Goal: Communication & Community: Answer question/provide support

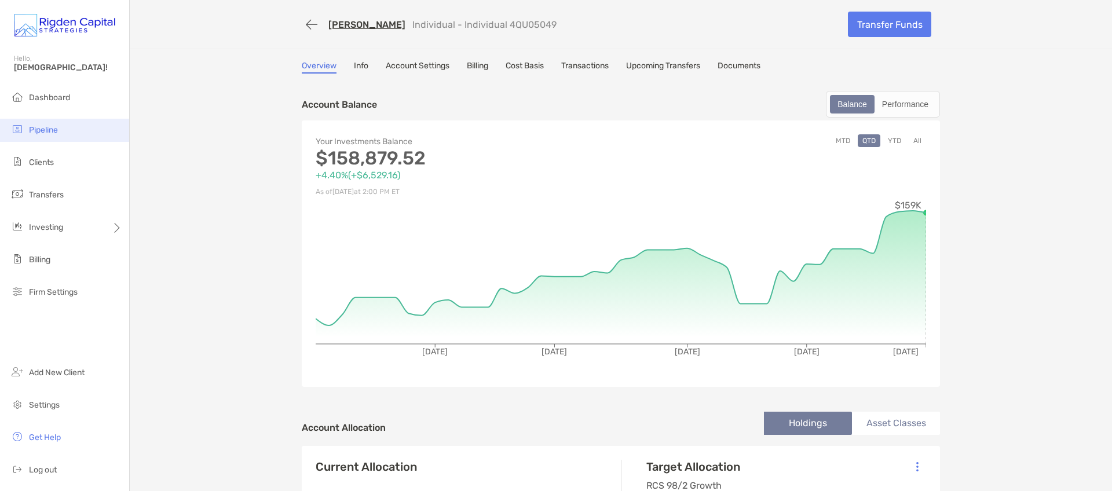
click at [60, 127] on li "Pipeline" at bounding box center [64, 130] width 129 height 23
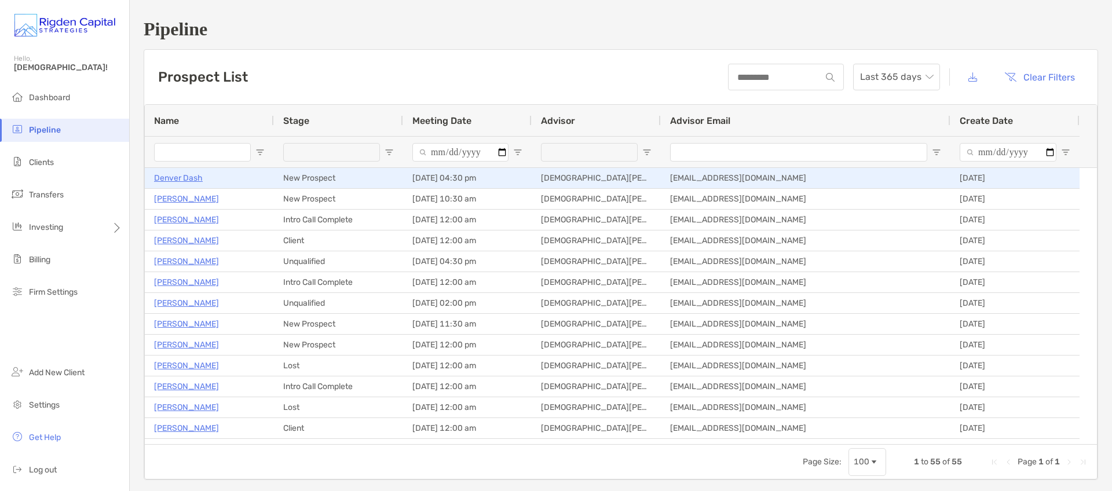
click at [188, 178] on p "Denver Dash" at bounding box center [178, 178] width 49 height 14
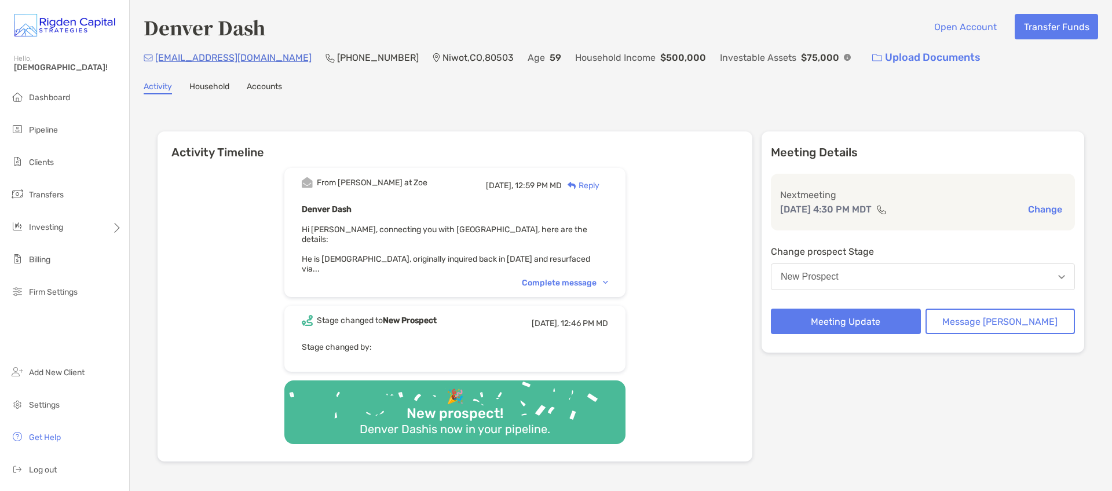
click at [560, 278] on div "Complete message" at bounding box center [565, 283] width 86 height 10
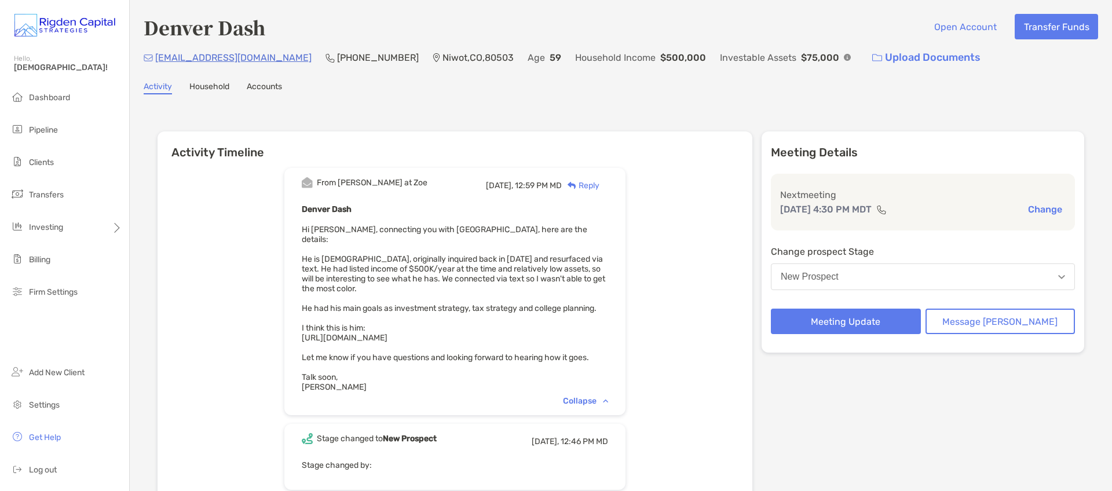
click at [599, 184] on div "Reply" at bounding box center [581, 185] width 38 height 12
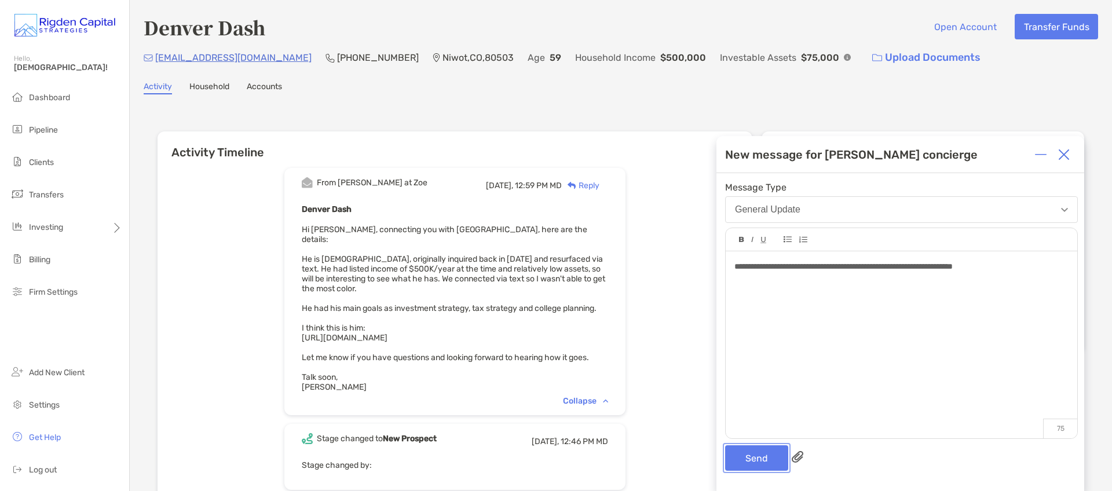
click at [760, 455] on button "Send" at bounding box center [756, 457] width 63 height 25
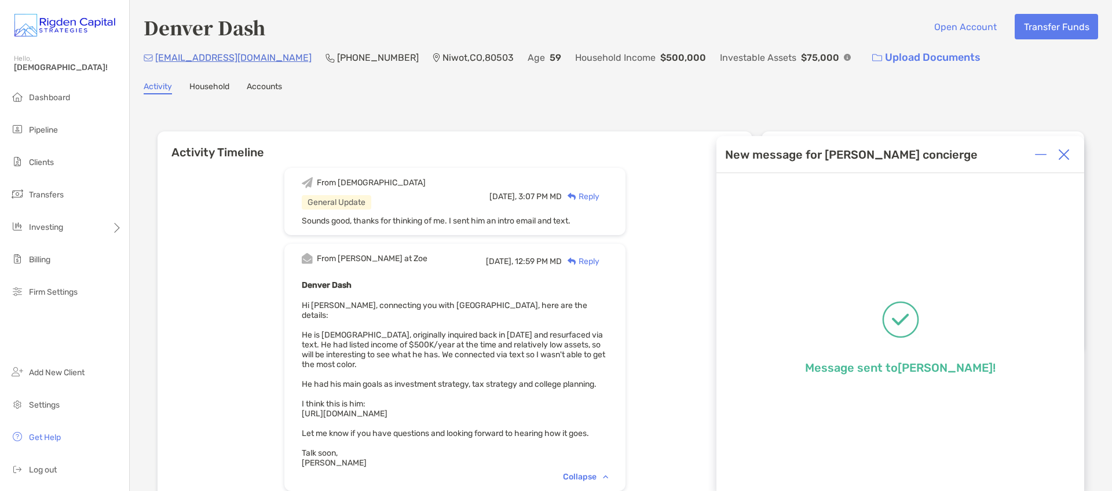
click at [1064, 155] on img at bounding box center [1064, 155] width 12 height 12
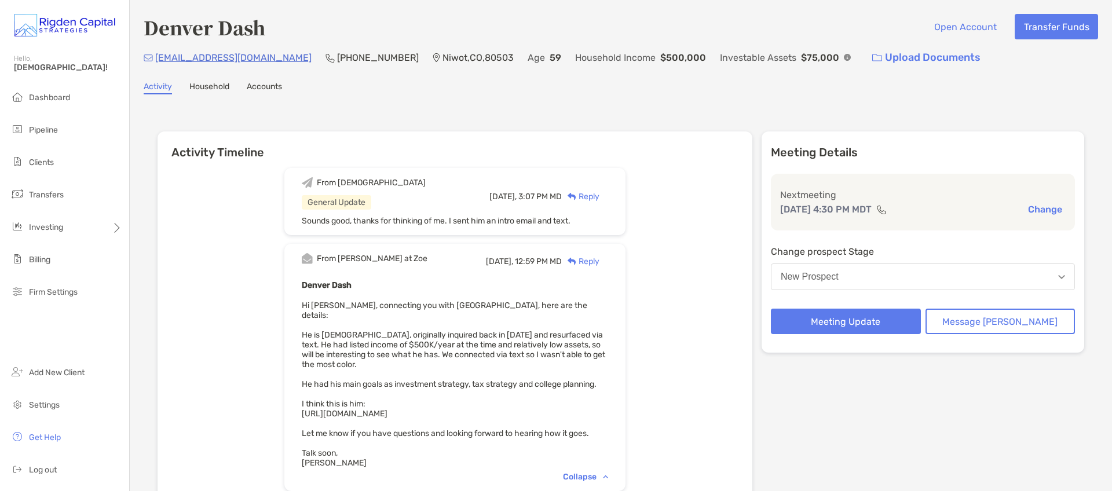
click at [798, 100] on div "Denver Dash Open Account Transfer Funds denver.dash@gmail.com (412) 680-7735 Ni…" at bounding box center [621, 349] width 982 height 698
drag, startPoint x: 265, startPoint y: 57, endPoint x: 157, endPoint y: 63, distance: 107.8
click at [157, 63] on div "denver.dash@gmail.com (412) 680-7735 Niwot , CO , 80503 Age 59 Household Income…" at bounding box center [621, 57] width 954 height 25
copy p "[EMAIL_ADDRESS][DOMAIN_NAME]"
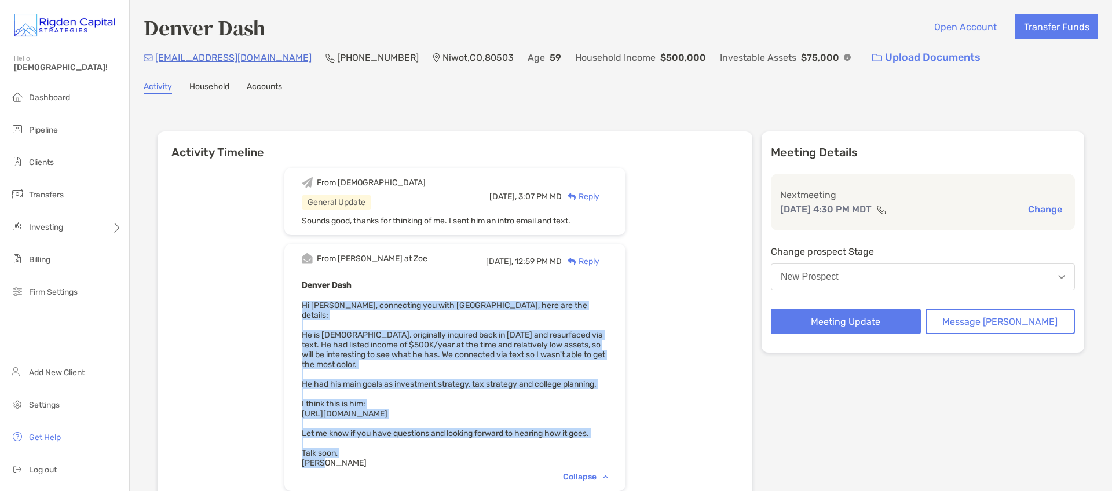
drag, startPoint x: 318, startPoint y: 307, endPoint x: 357, endPoint y: 442, distance: 140.4
click at [349, 452] on div "Denver Dash Hi Christian, connecting you with Denver, here are the details: He …" at bounding box center [455, 373] width 306 height 190
copy span "Hi Christian, connecting you with Denver, here are the details: He is 59 years …"
